Goal: Check status: Check status

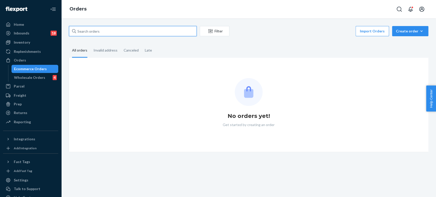
click at [113, 32] on input "text" at bounding box center [133, 31] width 128 height 10
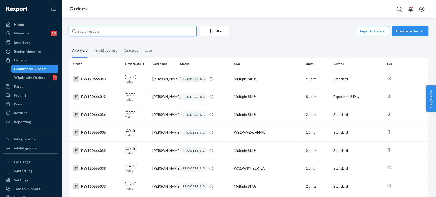
paste input "PW120666180"
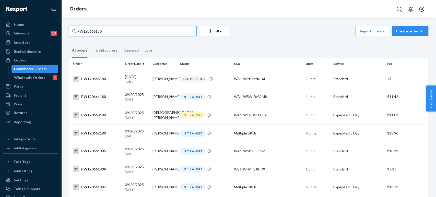
click at [87, 31] on input "PW120666180" at bounding box center [133, 31] width 128 height 10
paste input "18"
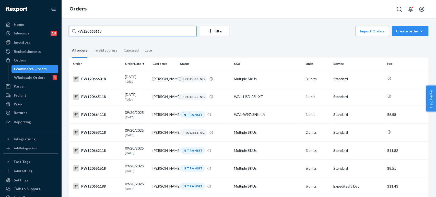
click at [93, 30] on input "PW120666118" at bounding box center [133, 31] width 128 height 10
paste input "53708"
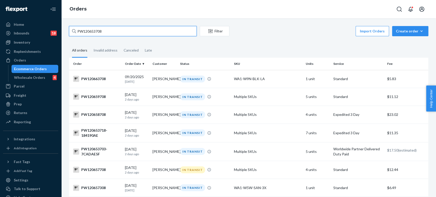
type input "PW120653708"
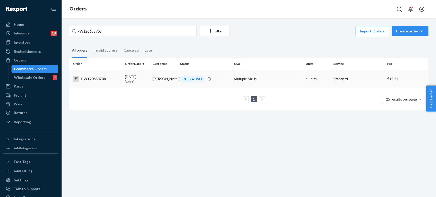
click at [137, 79] on div "09/18/2025 3 days ago" at bounding box center [137, 78] width 24 height 9
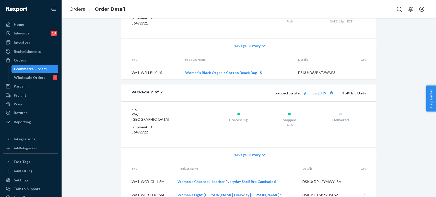
scroll to position [284, 0]
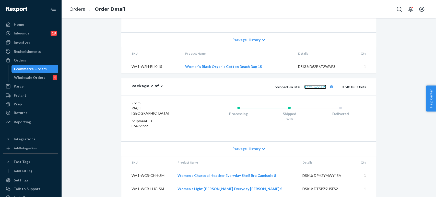
click at [316, 89] on link "jtdfmuwy58l9" at bounding box center [315, 87] width 22 height 4
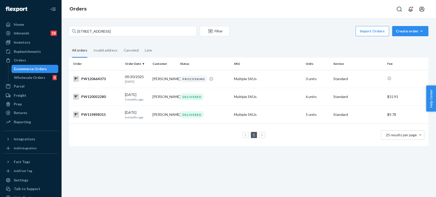
click at [92, 28] on input "997 Kings Post Rd" at bounding box center [133, 31] width 128 height 10
paste input "PW120640114"
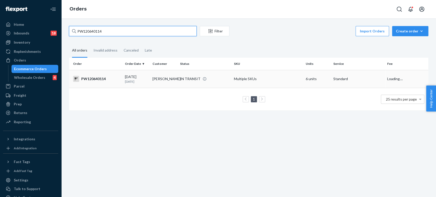
type input "PW120640114"
click at [126, 74] on div "09/13/2025 8 days ago" at bounding box center [137, 78] width 24 height 9
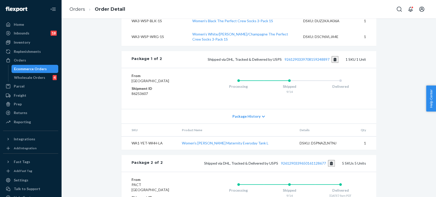
scroll to position [284, 0]
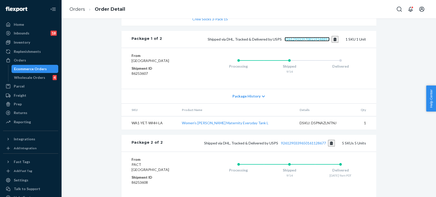
click at [300, 37] on link "9261290339708159248897" at bounding box center [307, 39] width 45 height 4
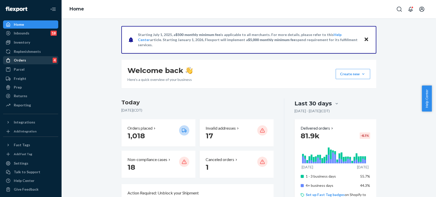
drag, startPoint x: 32, startPoint y: 62, endPoint x: 39, endPoint y: 59, distance: 7.3
click at [32, 62] on div "Orders 4" at bounding box center [31, 60] width 54 height 7
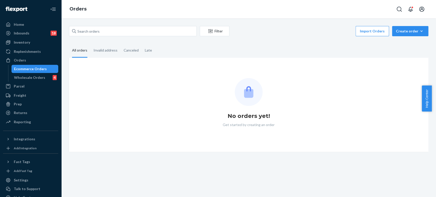
click at [134, 20] on div "Orders Filter Import Orders Create order Ecommerce order Removal order All orde…" at bounding box center [248, 98] width 375 height 197
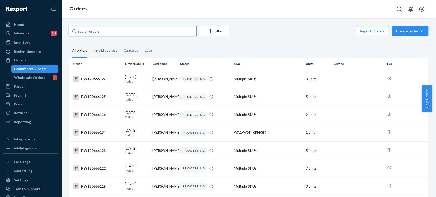
click at [127, 32] on input "text" at bounding box center [133, 31] width 128 height 10
paste input "[PERSON_NAME]"
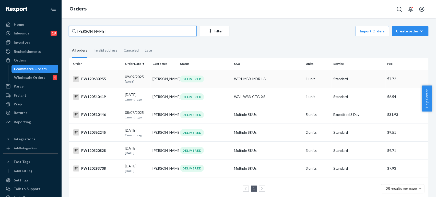
type input "[PERSON_NAME]"
click at [139, 80] on p "[DATE]" at bounding box center [137, 81] width 24 height 4
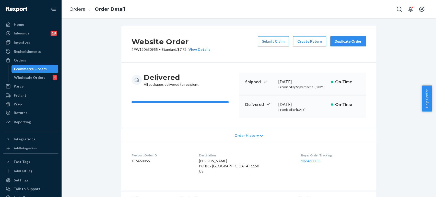
click at [143, 49] on p "# PW120630955 • Standard / $7.72 View Details" at bounding box center [171, 49] width 79 height 5
copy p "PW120630955"
click at [74, 9] on link "Orders" at bounding box center [78, 9] width 16 height 6
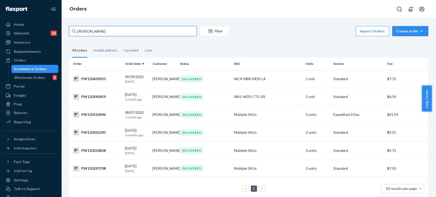
click at [121, 32] on input "[PERSON_NAME]" at bounding box center [133, 31] width 128 height 10
click at [120, 32] on input "[PERSON_NAME]" at bounding box center [133, 31] width 128 height 10
paste input "PW120666259"
type input "[PERSON_NAME] PW120666259"
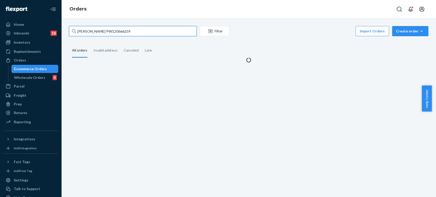
click at [120, 32] on input "[PERSON_NAME] PW120666259" at bounding box center [133, 31] width 128 height 10
paste input "PW120666259"
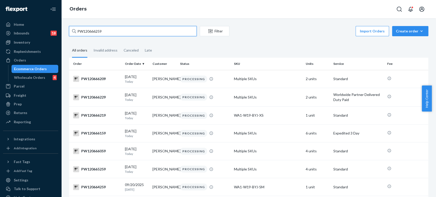
click at [94, 32] on input "PW120666259" at bounding box center [133, 31] width 128 height 10
paste input "100 [PERSON_NAME]"
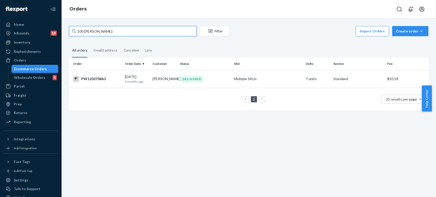
click at [104, 28] on input "100 [PERSON_NAME]" at bounding box center [133, 31] width 128 height 10
paste input "PW120596138"
type input "PW120596138"
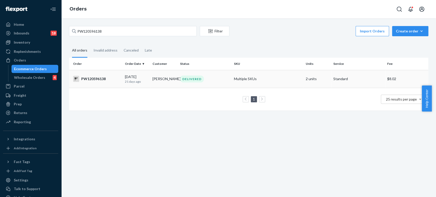
click at [121, 87] on td "PW120596138" at bounding box center [96, 79] width 54 height 18
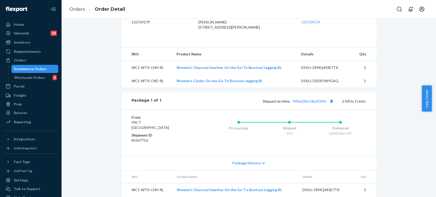
scroll to position [168, 0]
